Goal: Task Accomplishment & Management: Manage account settings

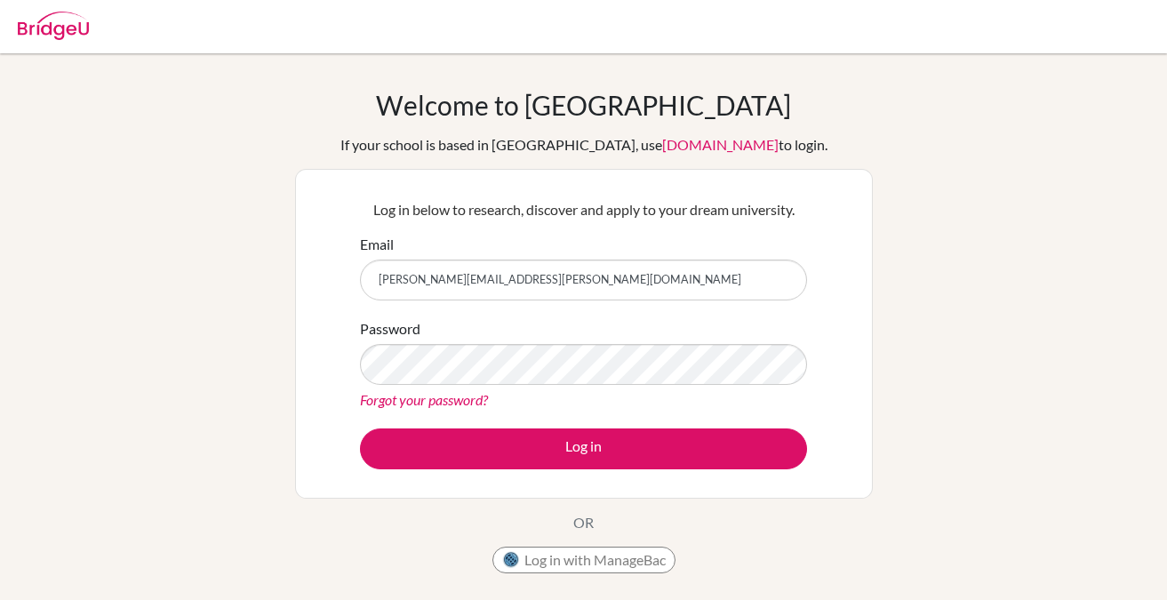
type input "[PERSON_NAME][EMAIL_ADDRESS][PERSON_NAME][DOMAIN_NAME]"
click at [442, 404] on link "Forgot your password?" at bounding box center [424, 399] width 128 height 17
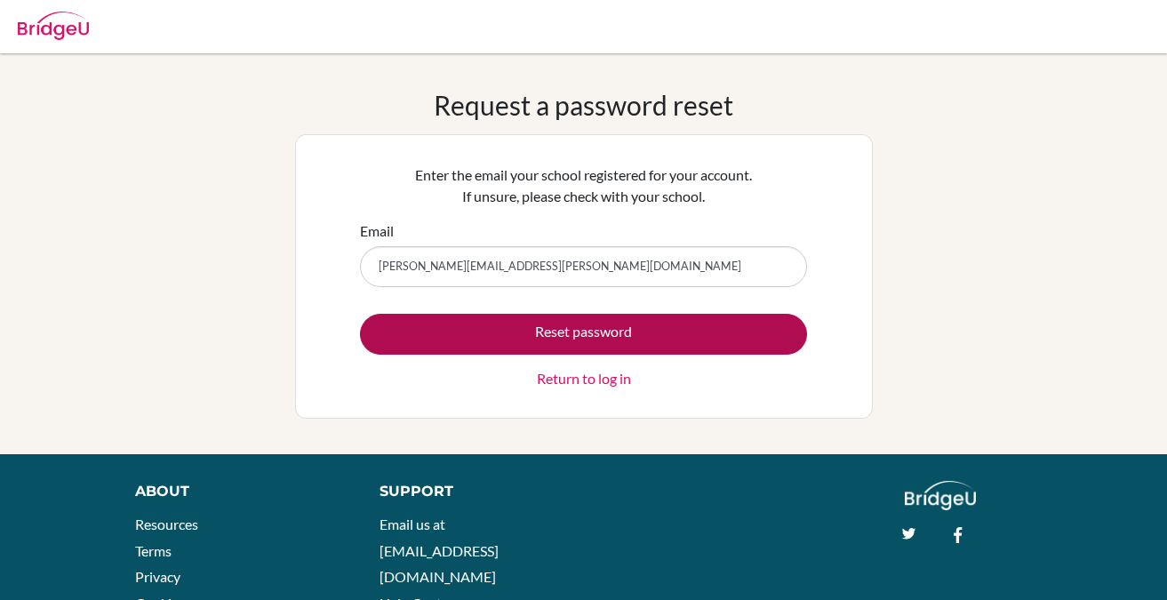
type input "[PERSON_NAME][EMAIL_ADDRESS][PERSON_NAME][DOMAIN_NAME]"
click at [588, 339] on button "Reset password" at bounding box center [583, 334] width 447 height 41
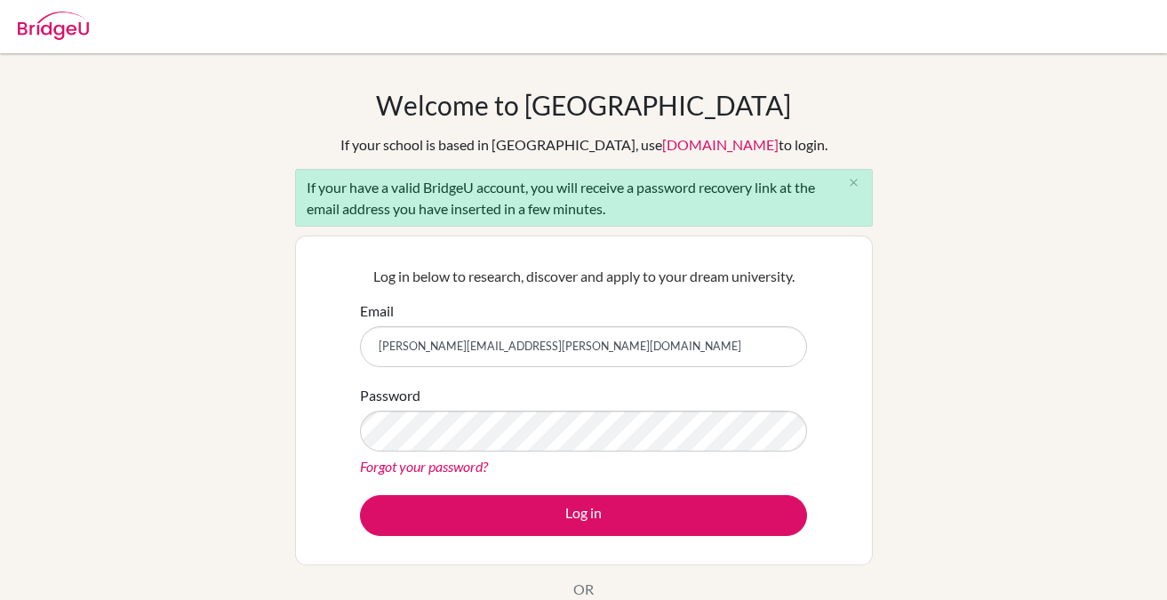
type input "[PERSON_NAME][EMAIL_ADDRESS][PERSON_NAME][DOMAIN_NAME]"
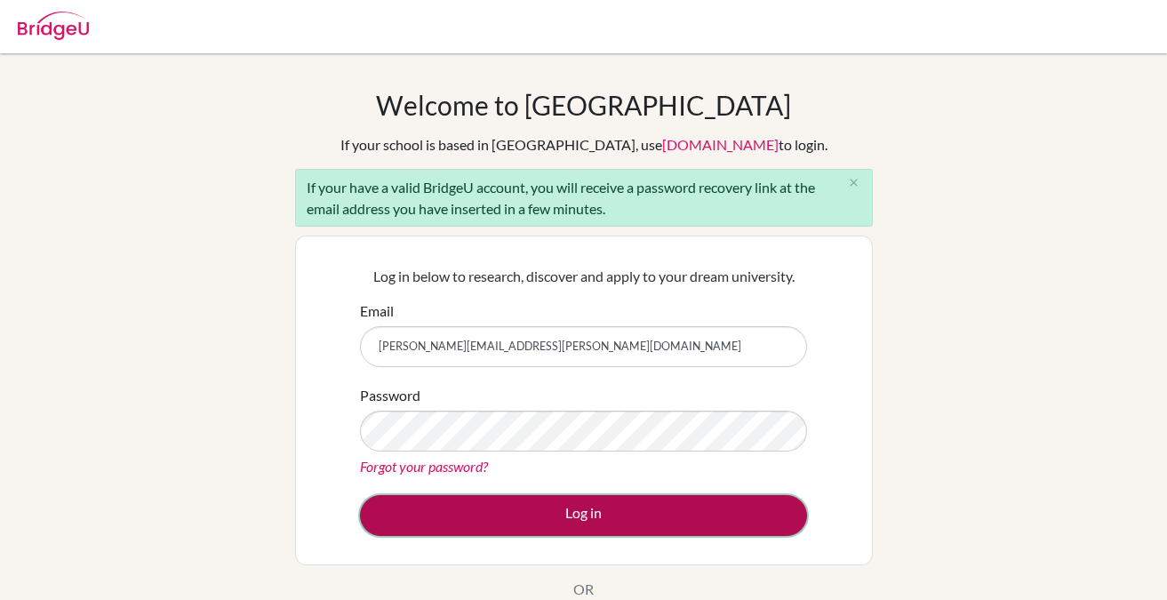
click at [489, 514] on button "Log in" at bounding box center [583, 515] width 447 height 41
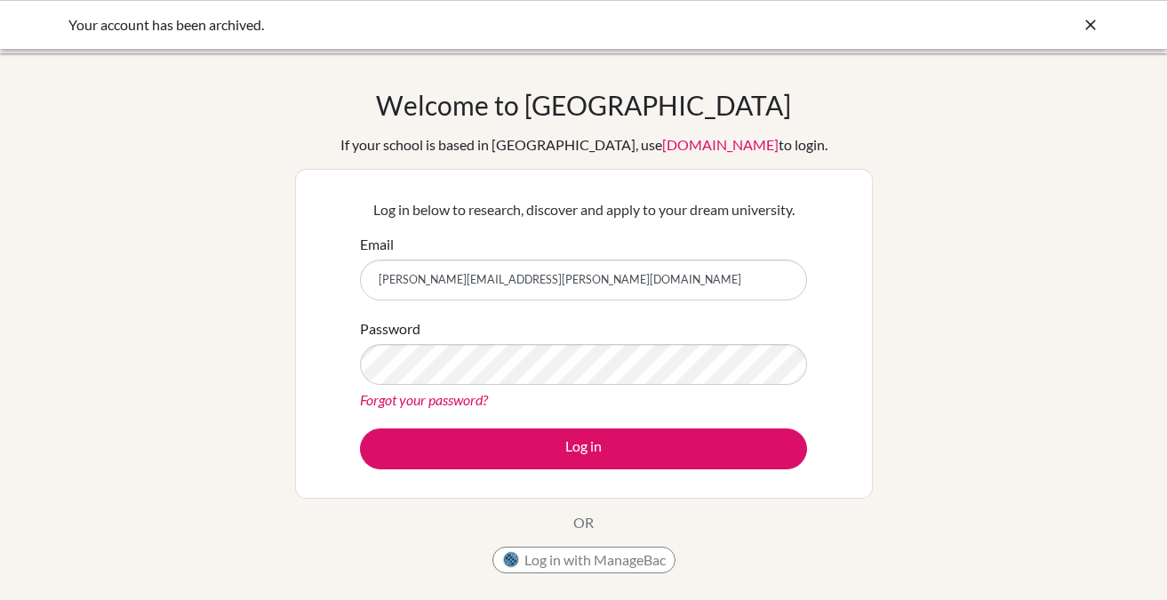
type input "[PERSON_NAME][EMAIL_ADDRESS][PERSON_NAME][DOMAIN_NAME]"
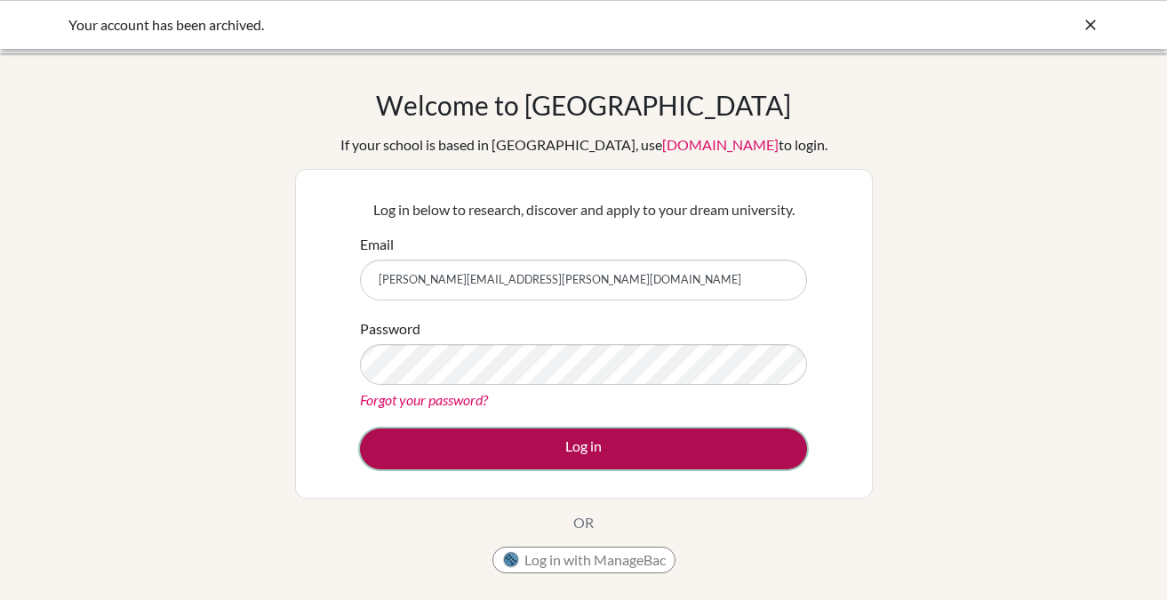
click at [506, 455] on button "Log in" at bounding box center [583, 448] width 447 height 41
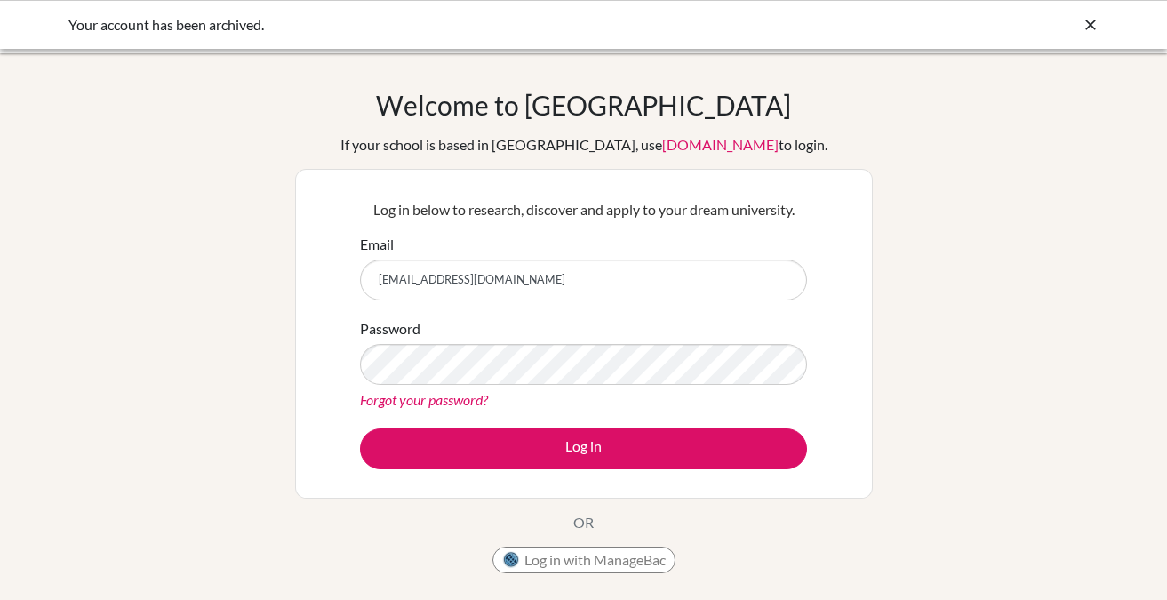
type input "[EMAIL_ADDRESS][DOMAIN_NAME]"
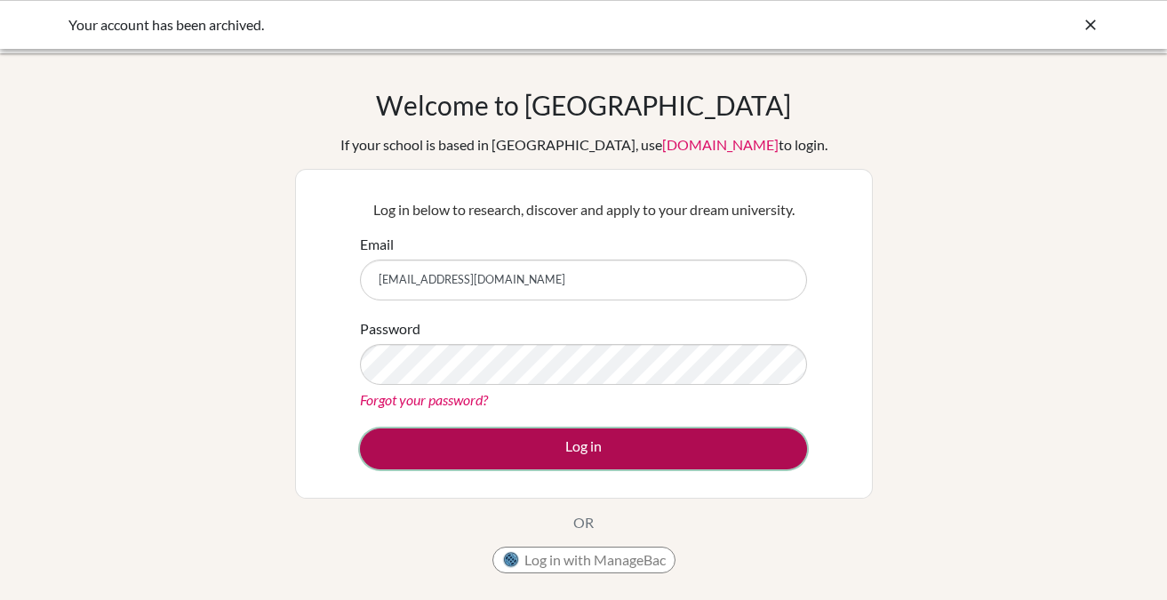
click at [493, 440] on button "Log in" at bounding box center [583, 448] width 447 height 41
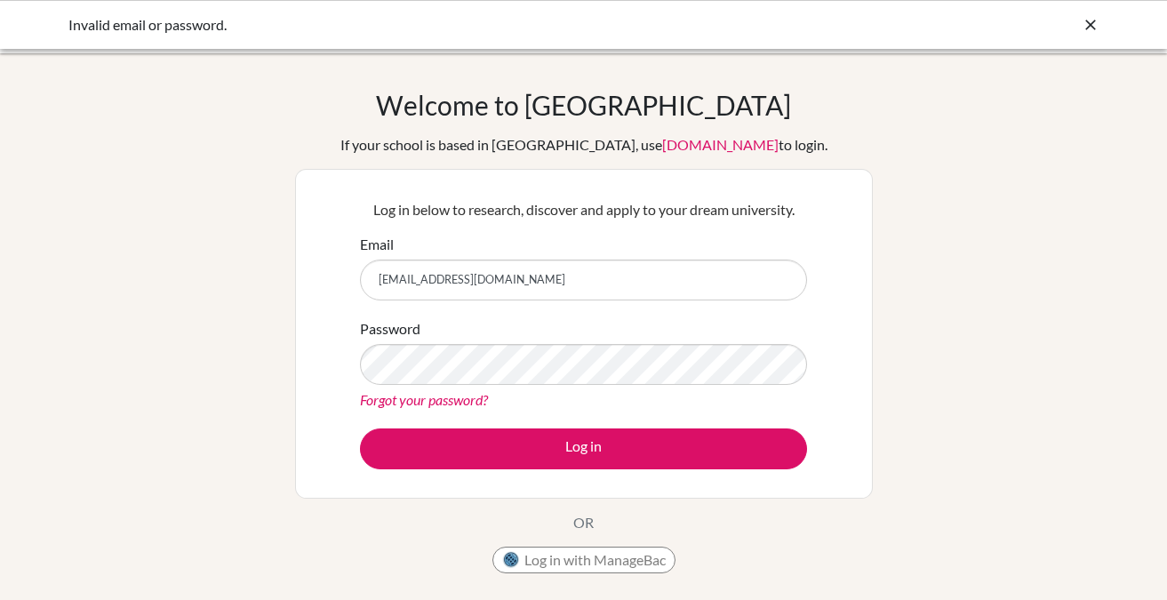
click at [396, 276] on input "[EMAIL_ADDRESS][DOMAIN_NAME]" at bounding box center [583, 279] width 447 height 41
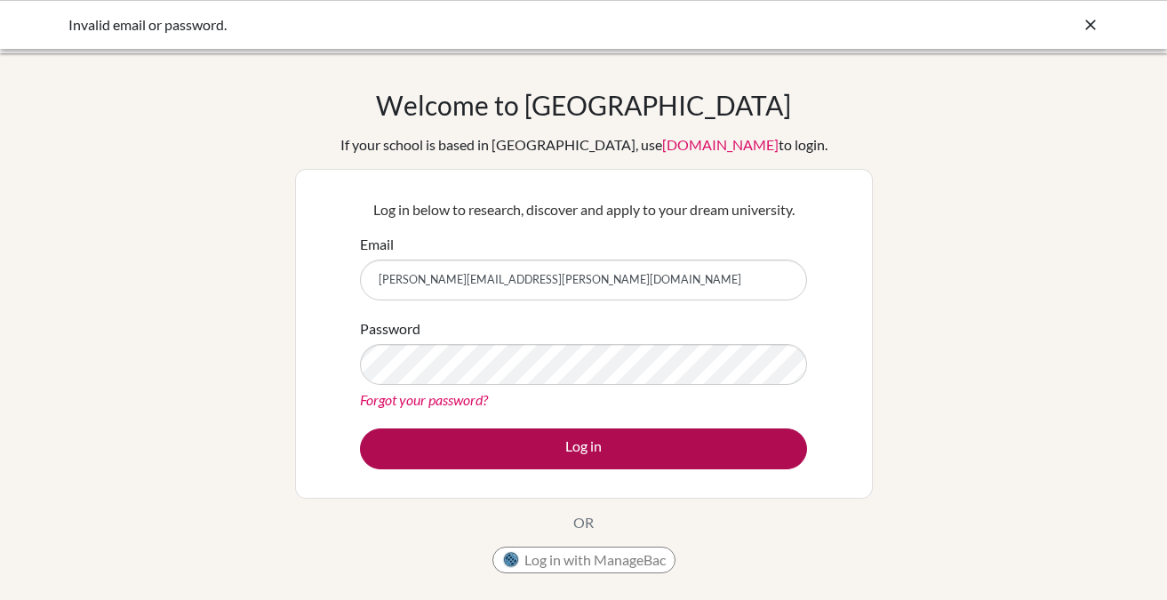
type input "[PERSON_NAME][EMAIL_ADDRESS][PERSON_NAME][DOMAIN_NAME]"
click at [544, 437] on button "Log in" at bounding box center [583, 448] width 447 height 41
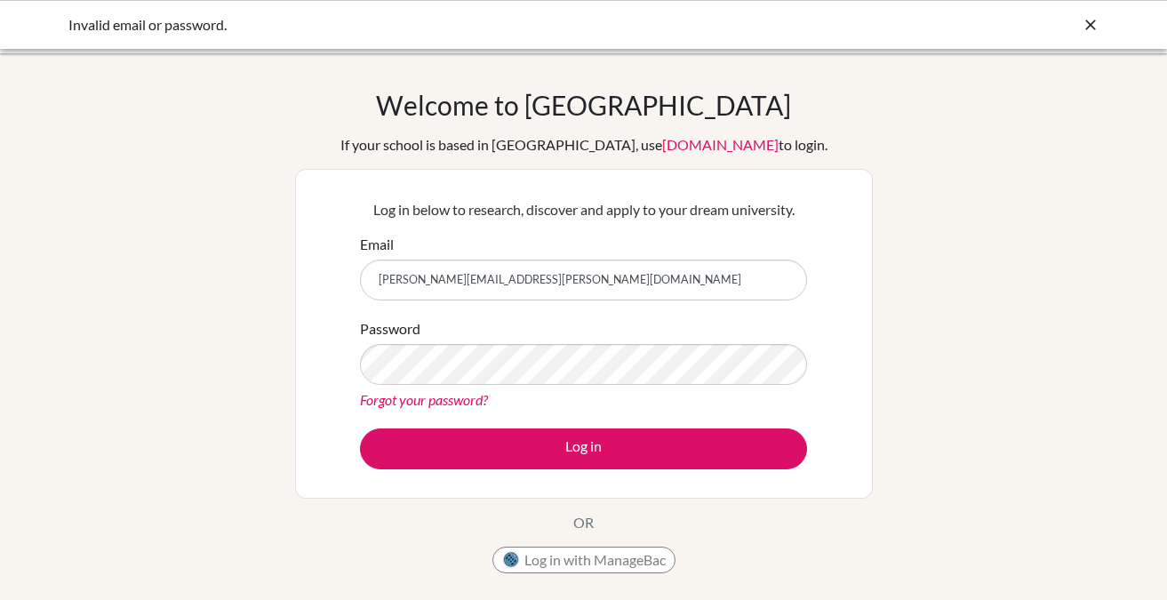
click at [485, 278] on input "[PERSON_NAME][EMAIL_ADDRESS][PERSON_NAME][DOMAIN_NAME]" at bounding box center [583, 279] width 447 height 41
type input "k"
